Goal: Communication & Community: Participate in discussion

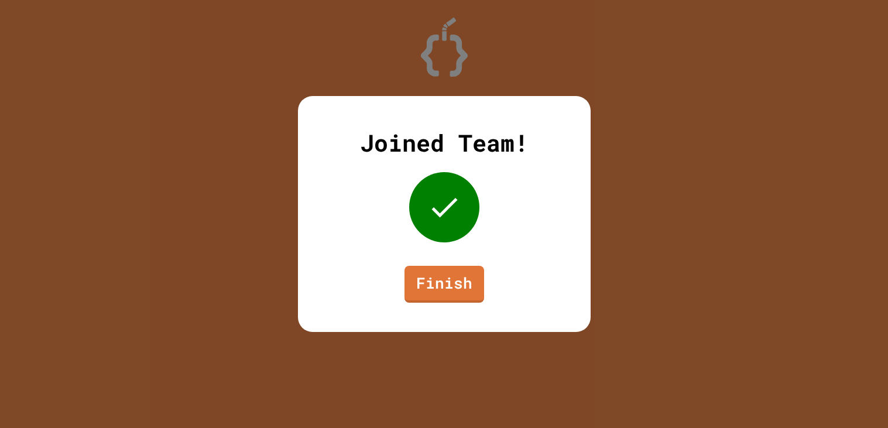
click at [413, 310] on div "Joined Team! Finish" at bounding box center [444, 214] width 293 height 236
click at [478, 292] on link "Finish" at bounding box center [445, 284] width 80 height 37
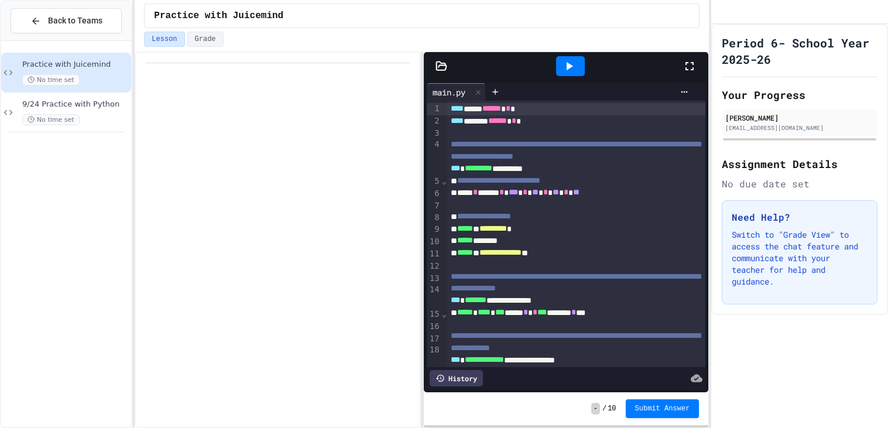
scroll to position [207, 0]
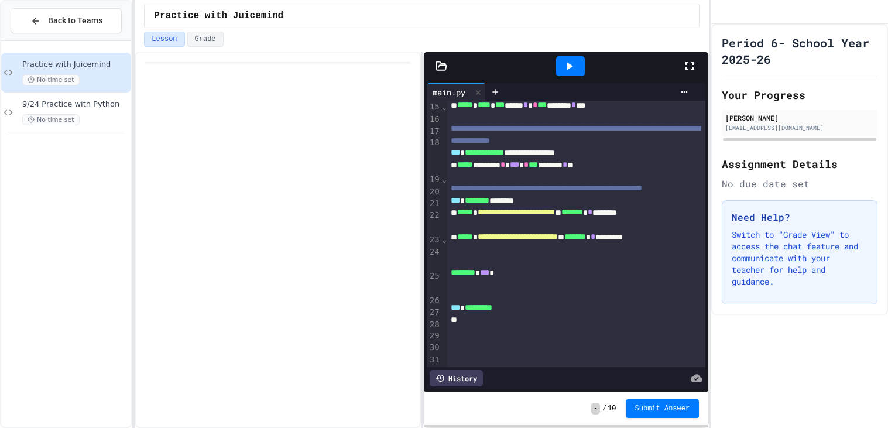
click at [568, 76] on div at bounding box center [570, 66] width 29 height 20
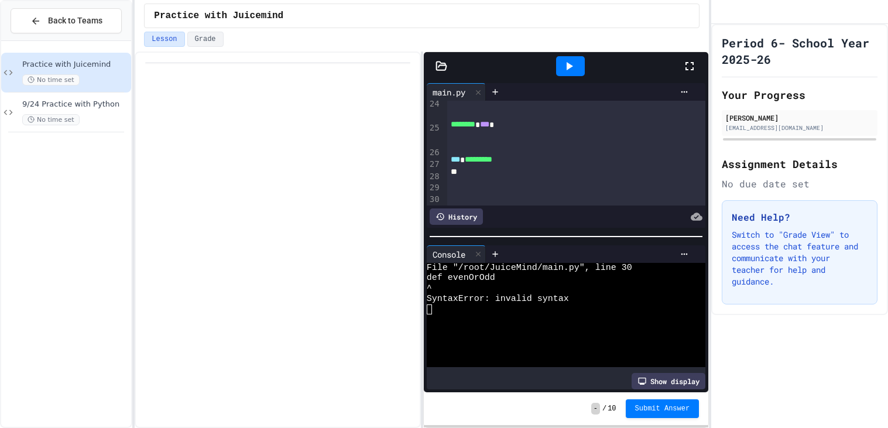
scroll to position [369, 0]
click at [70, 112] on div "9/24 Practice with Python No time set" at bounding box center [75, 113] width 107 height 26
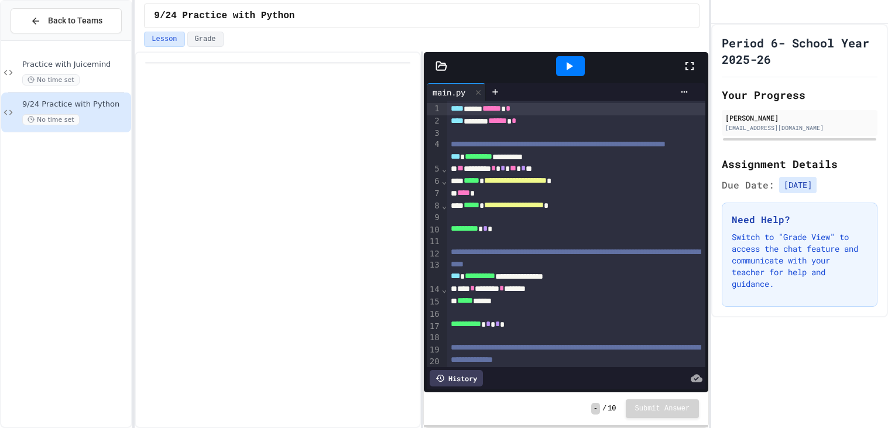
click at [571, 71] on icon at bounding box center [569, 66] width 14 height 14
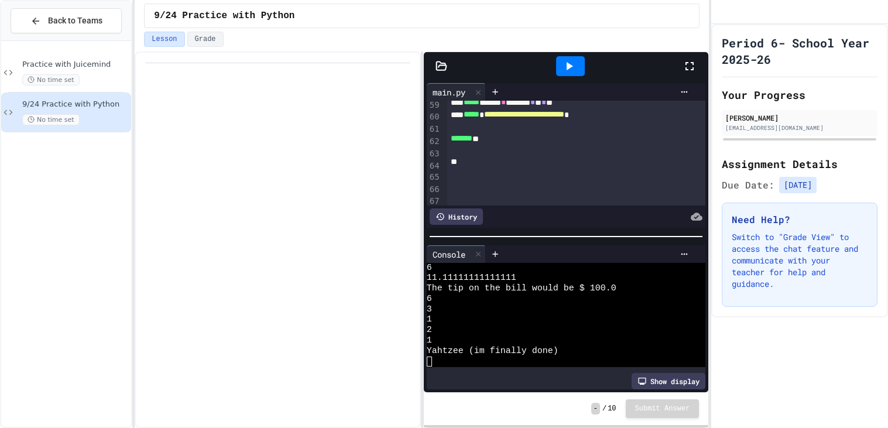
scroll to position [817, 0]
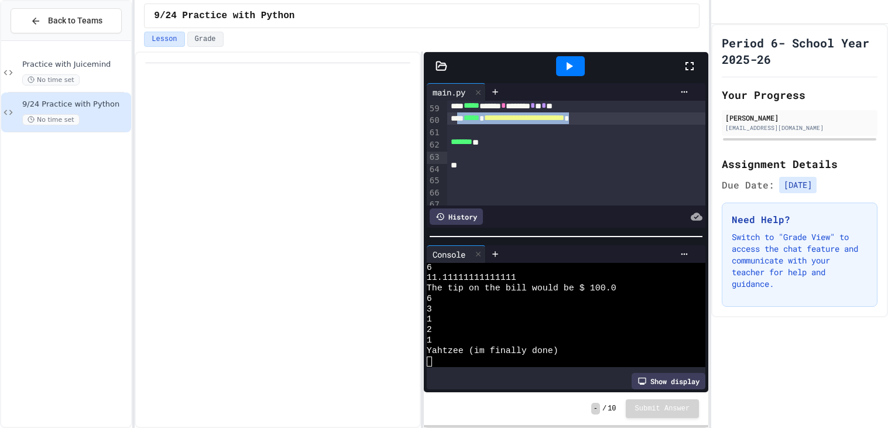
drag, startPoint x: 644, startPoint y: 152, endPoint x: 463, endPoint y: 157, distance: 181.6
click at [463, 125] on div "**********" at bounding box center [576, 118] width 258 height 12
